Goal: Task Accomplishment & Management: Complete application form

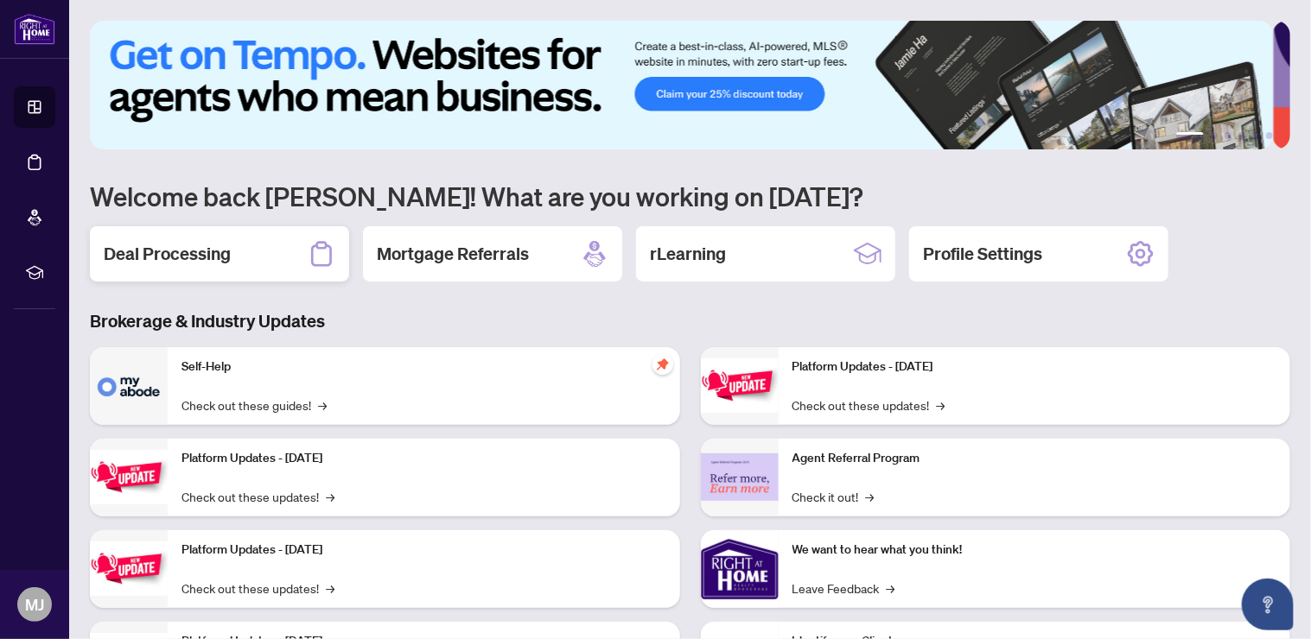
click at [199, 252] on h2 "Deal Processing" at bounding box center [167, 254] width 127 height 24
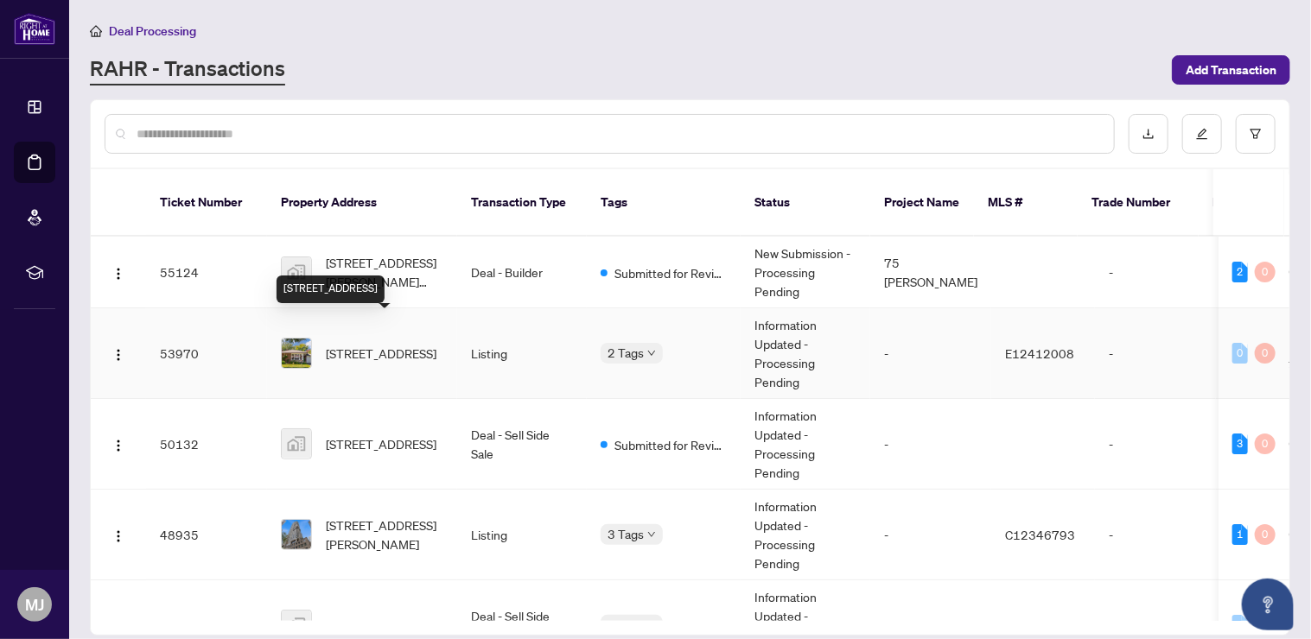
scroll to position [115, 0]
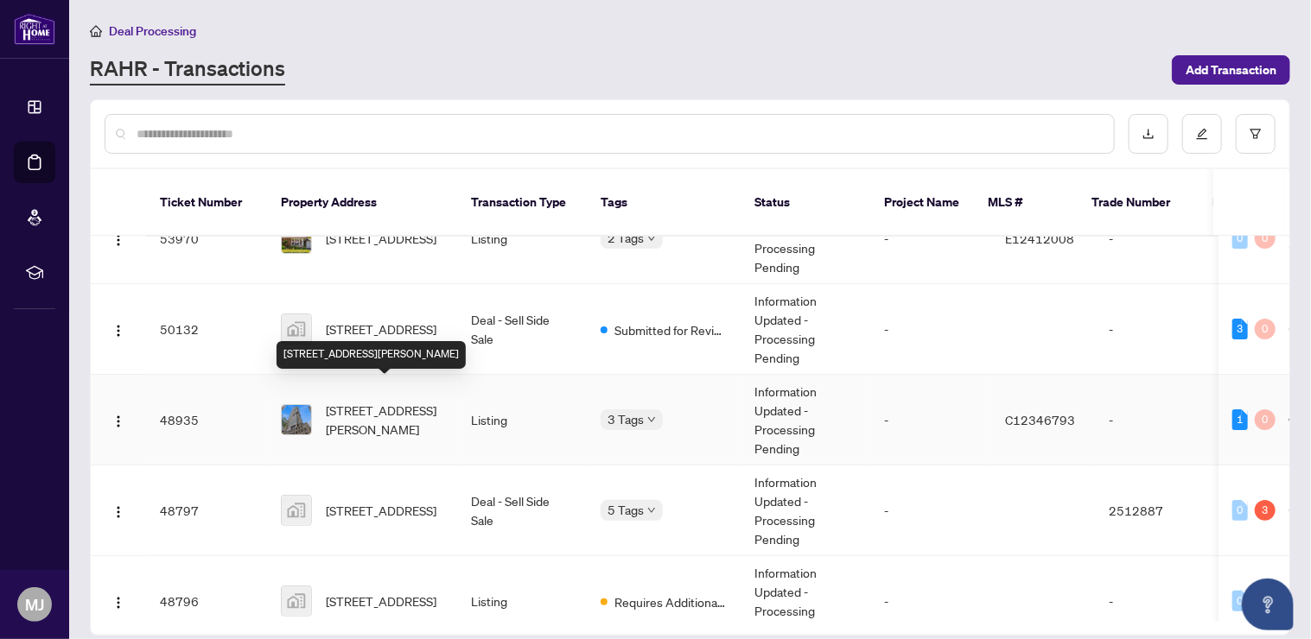
click at [390, 403] on span "[STREET_ADDRESS][PERSON_NAME]" at bounding box center [384, 420] width 117 height 38
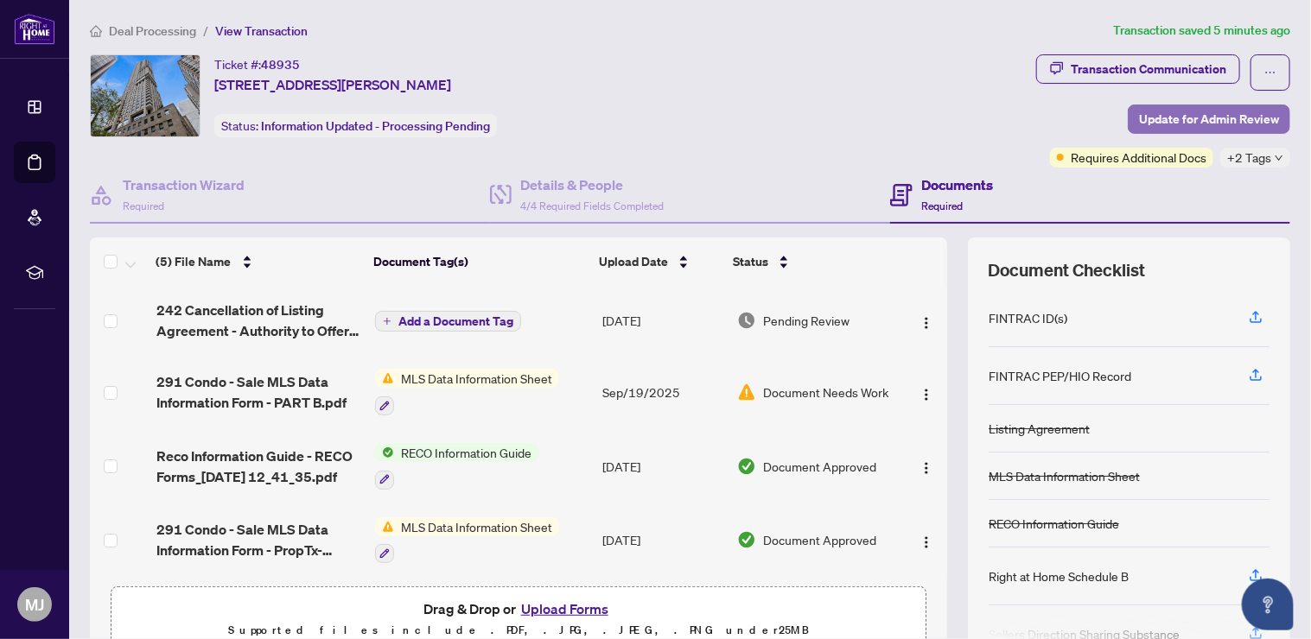
click at [1160, 117] on span "Update for Admin Review" at bounding box center [1209, 119] width 140 height 28
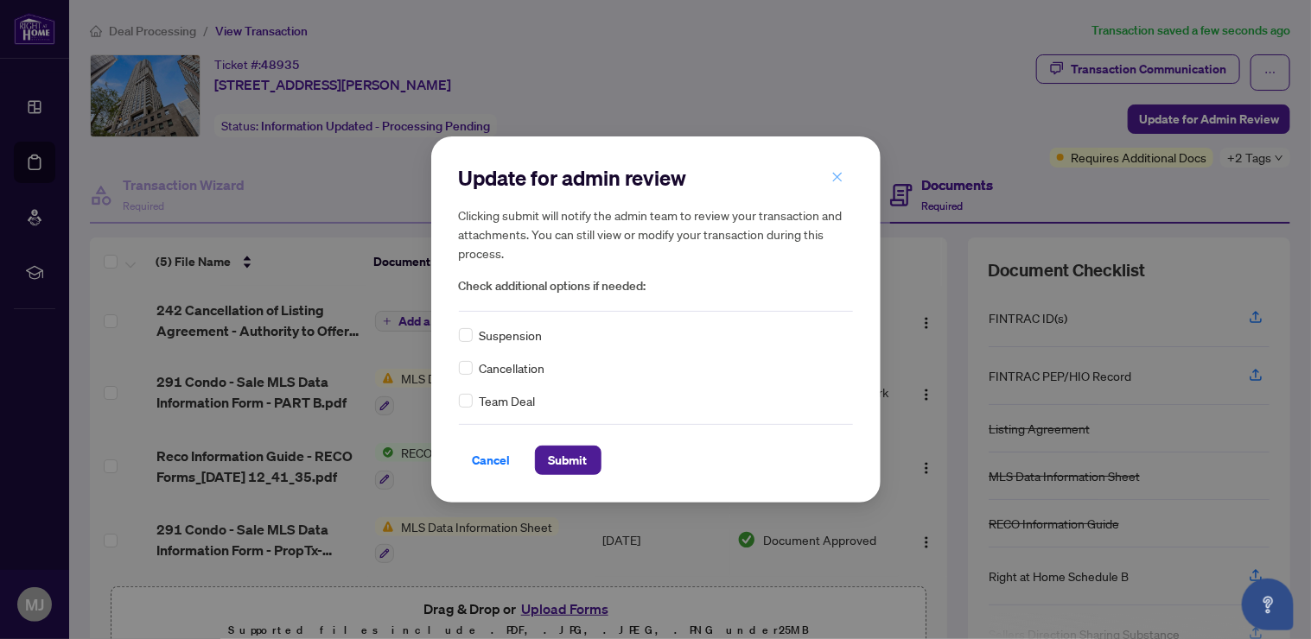
click at [841, 175] on icon "close" at bounding box center [837, 177] width 12 height 12
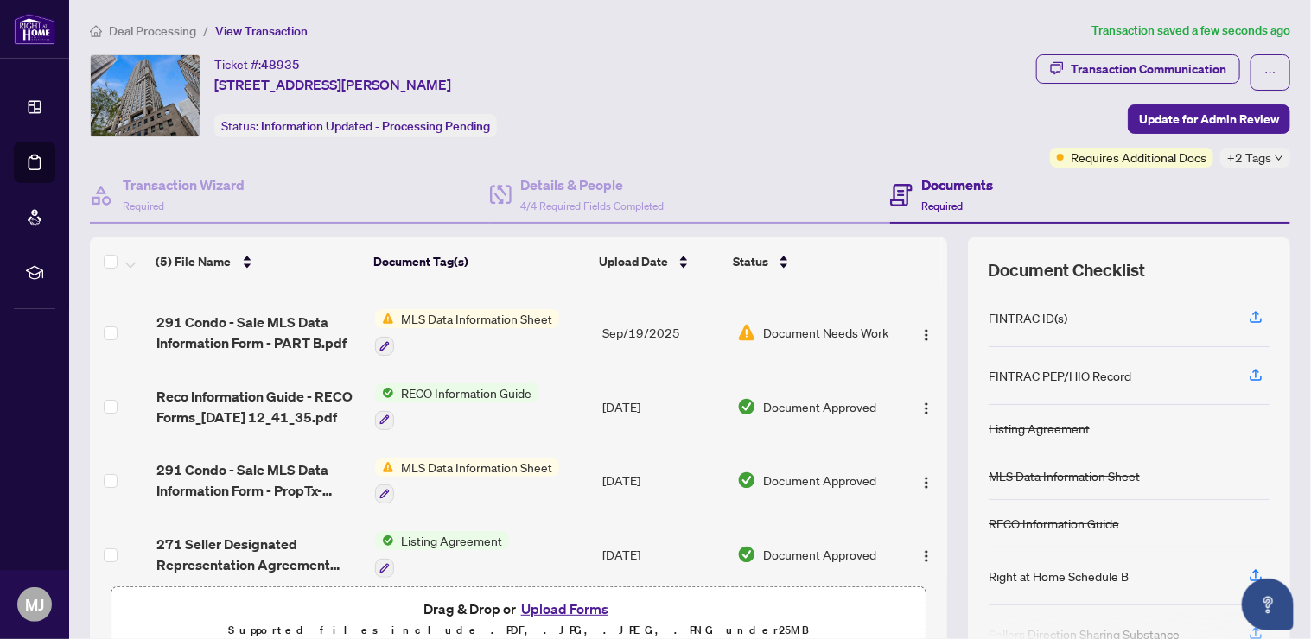
scroll to position [76, 0]
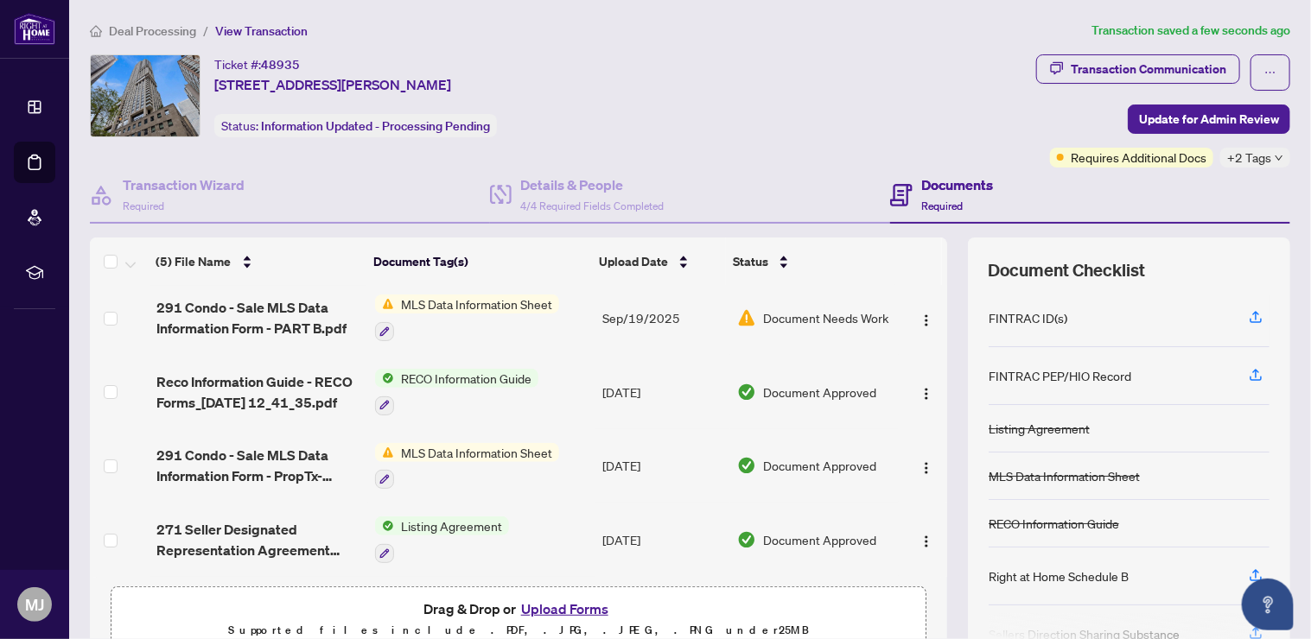
click at [543, 606] on button "Upload Forms" at bounding box center [565, 609] width 98 height 22
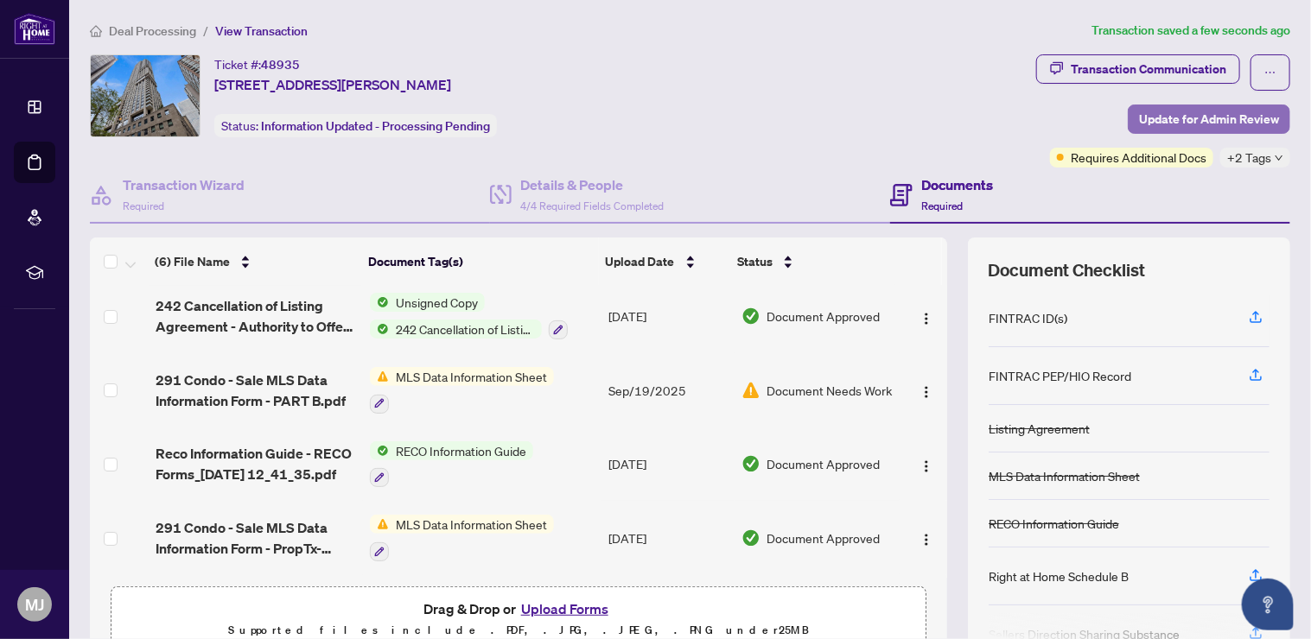
click at [1183, 121] on span "Update for Admin Review" at bounding box center [1209, 119] width 140 height 28
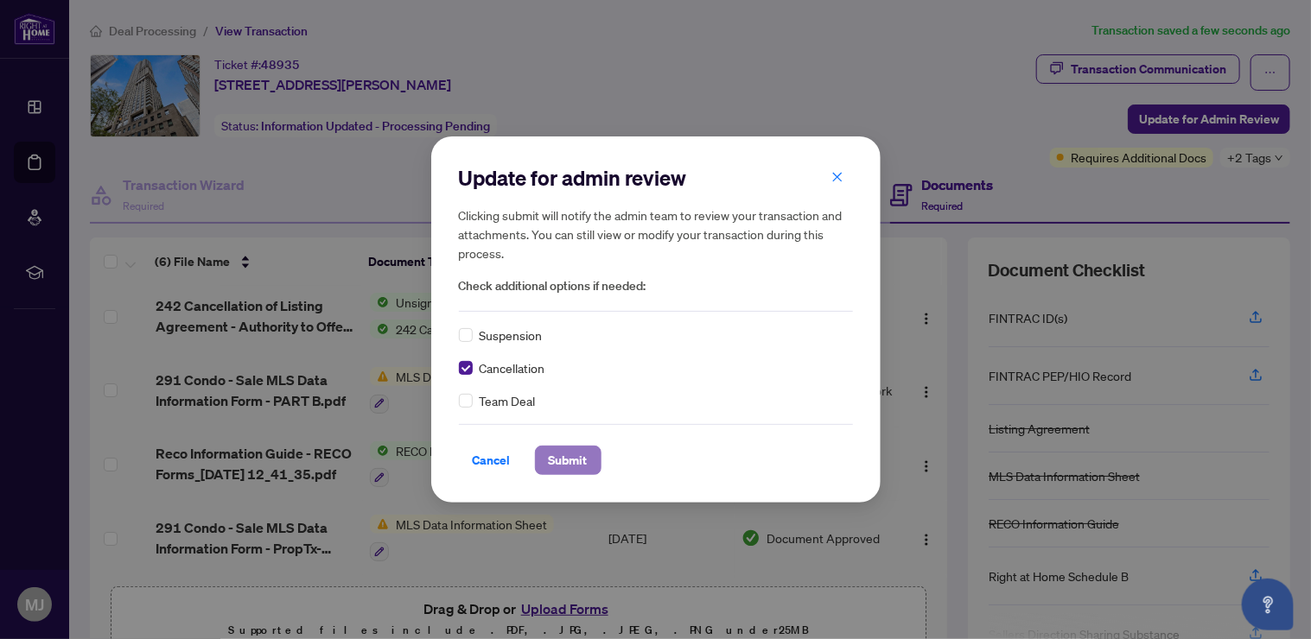
click at [559, 463] on span "Submit" at bounding box center [568, 461] width 39 height 28
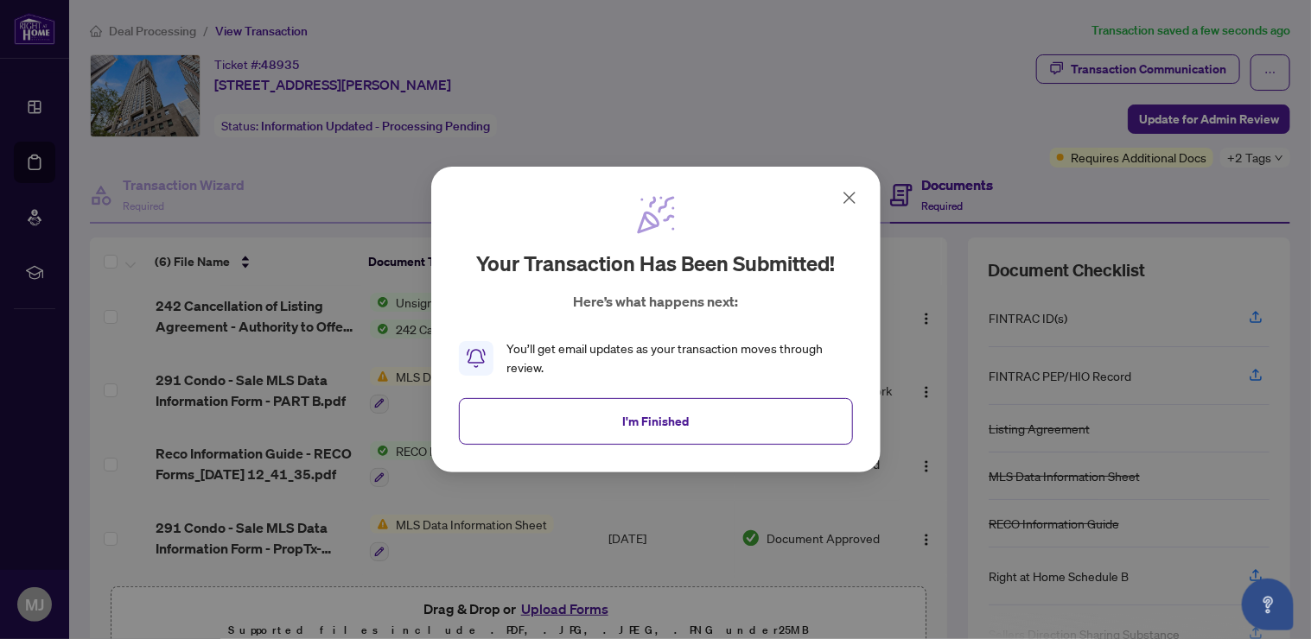
click at [668, 448] on div "Your transaction has been submitted! Here’s what happens next: You’ll get email…" at bounding box center [655, 320] width 449 height 306
click at [666, 425] on span "I'm Finished" at bounding box center [655, 422] width 67 height 28
